Goal: Task Accomplishment & Management: Manage account settings

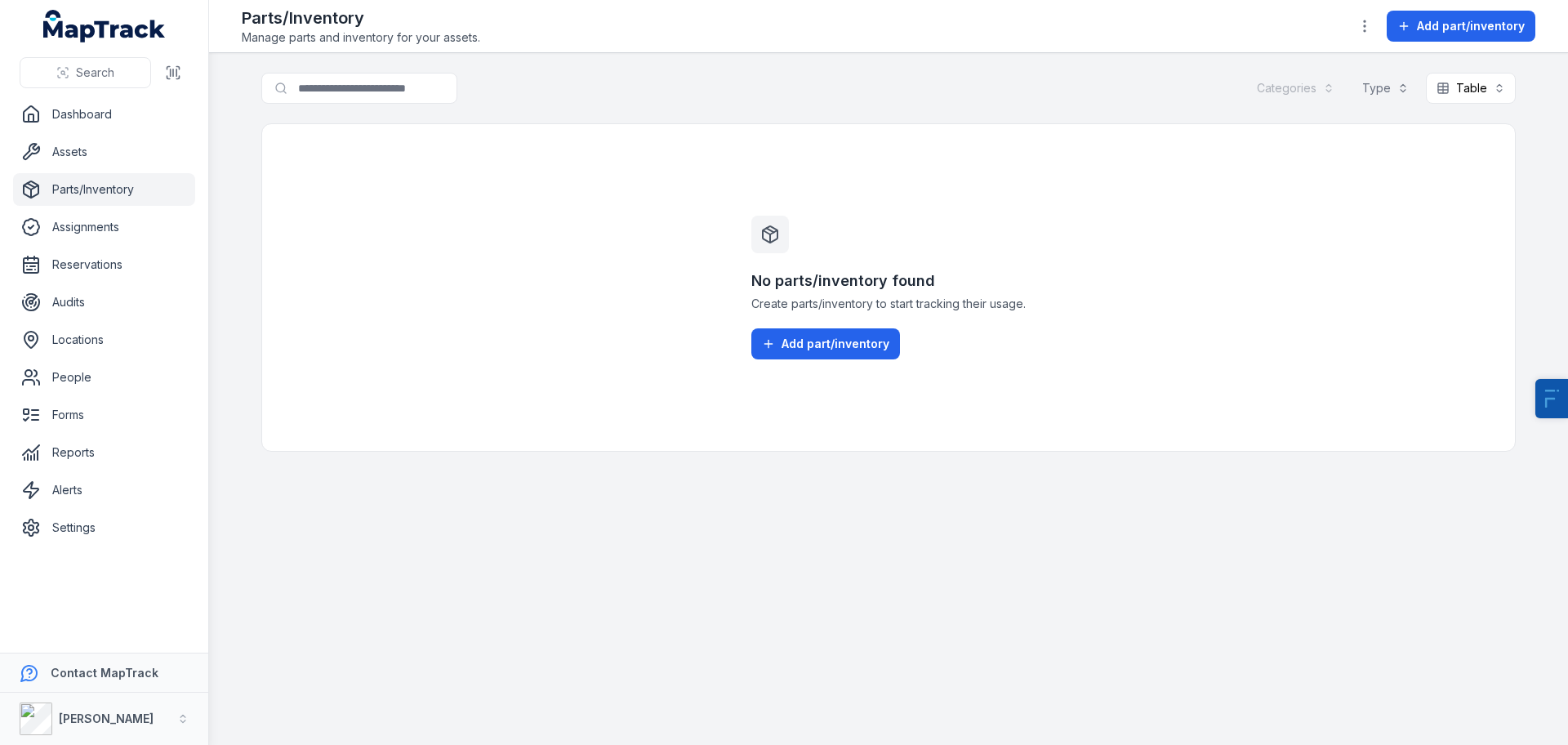
click at [795, 372] on div "No parts/inventory found Create parts/inventory to start tracking their usage. …" at bounding box center [889, 287] width 314 height 327
click at [64, 518] on link "Settings" at bounding box center [104, 527] width 182 height 33
